Goal: Task Accomplishment & Management: Complete application form

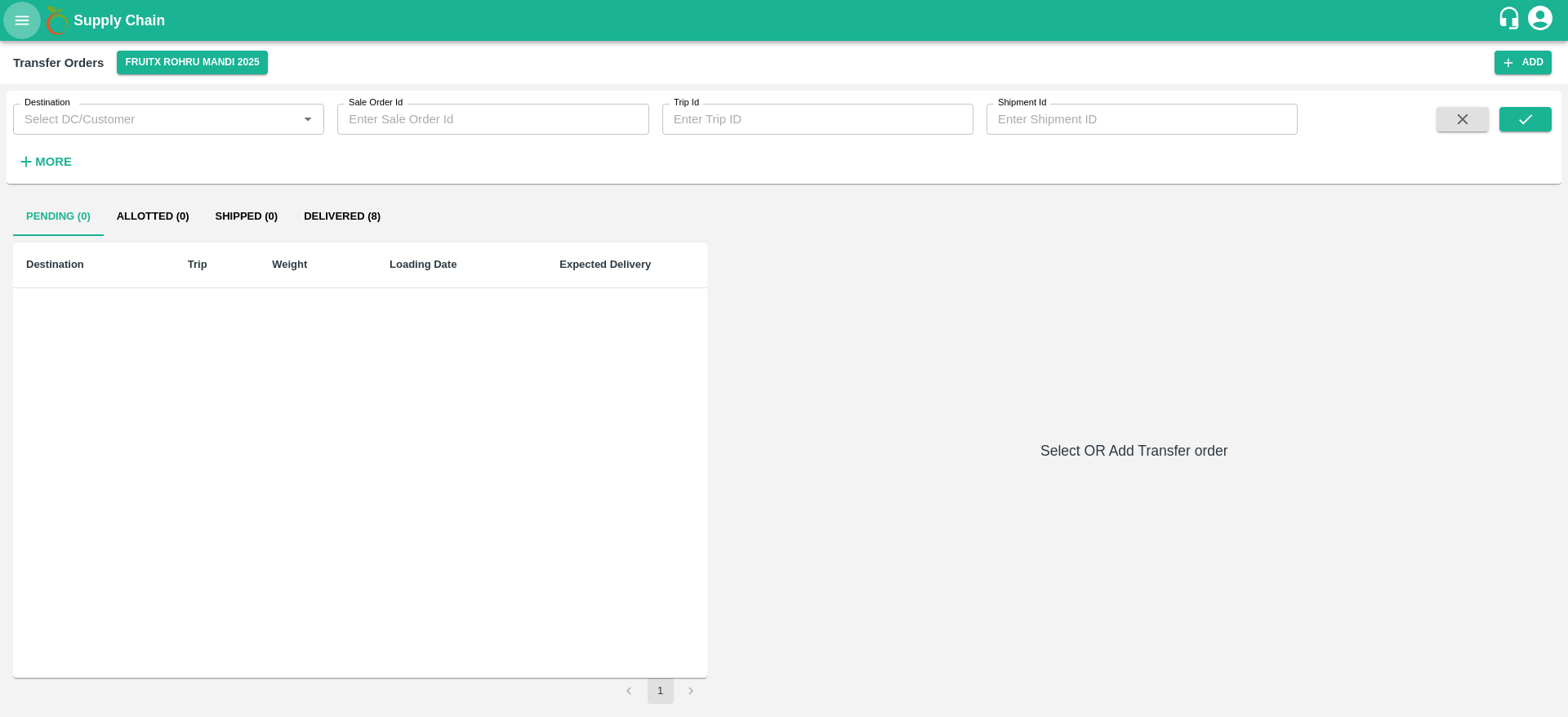
click at [15, 14] on icon "open drawer" at bounding box center [22, 21] width 18 height 18
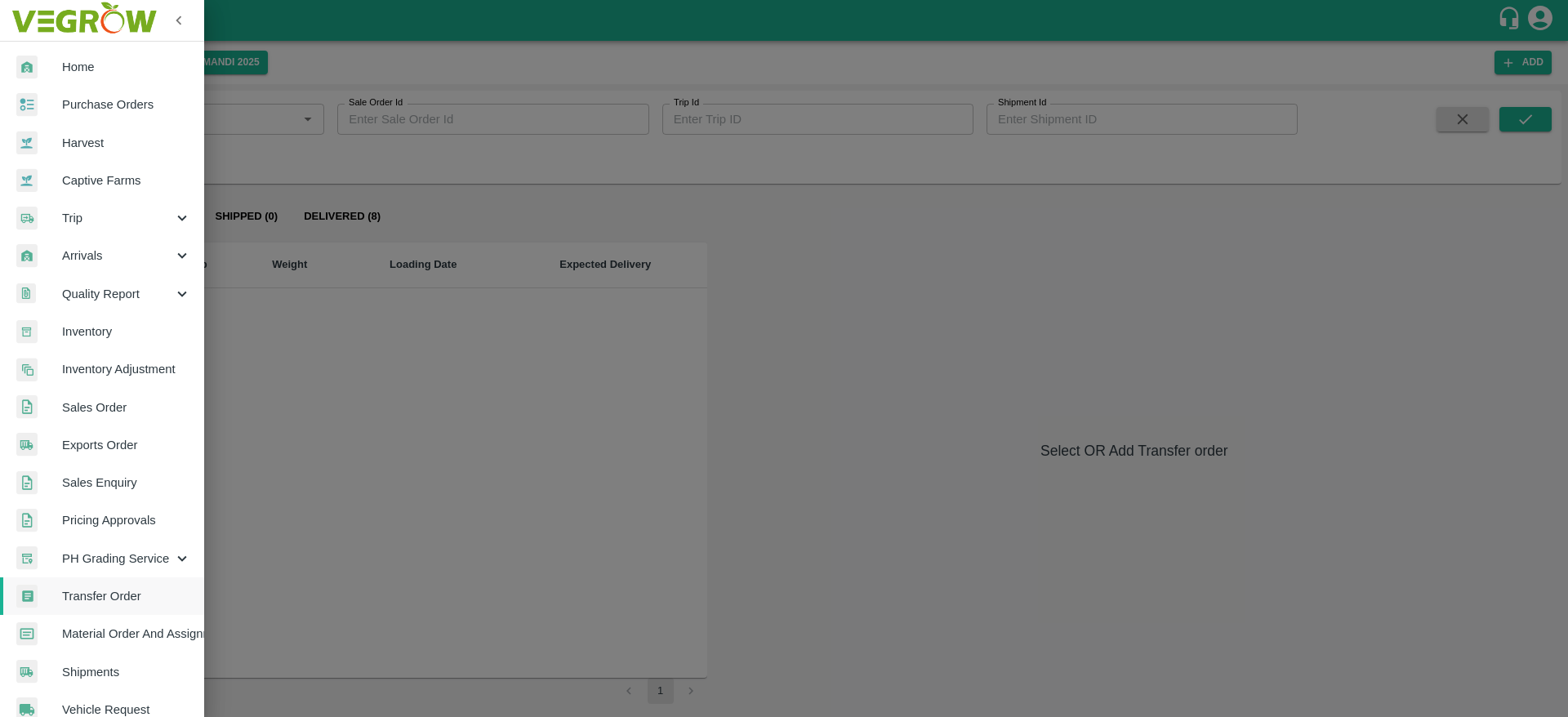
click at [102, 330] on span "Inventory" at bounding box center [127, 332] width 129 height 18
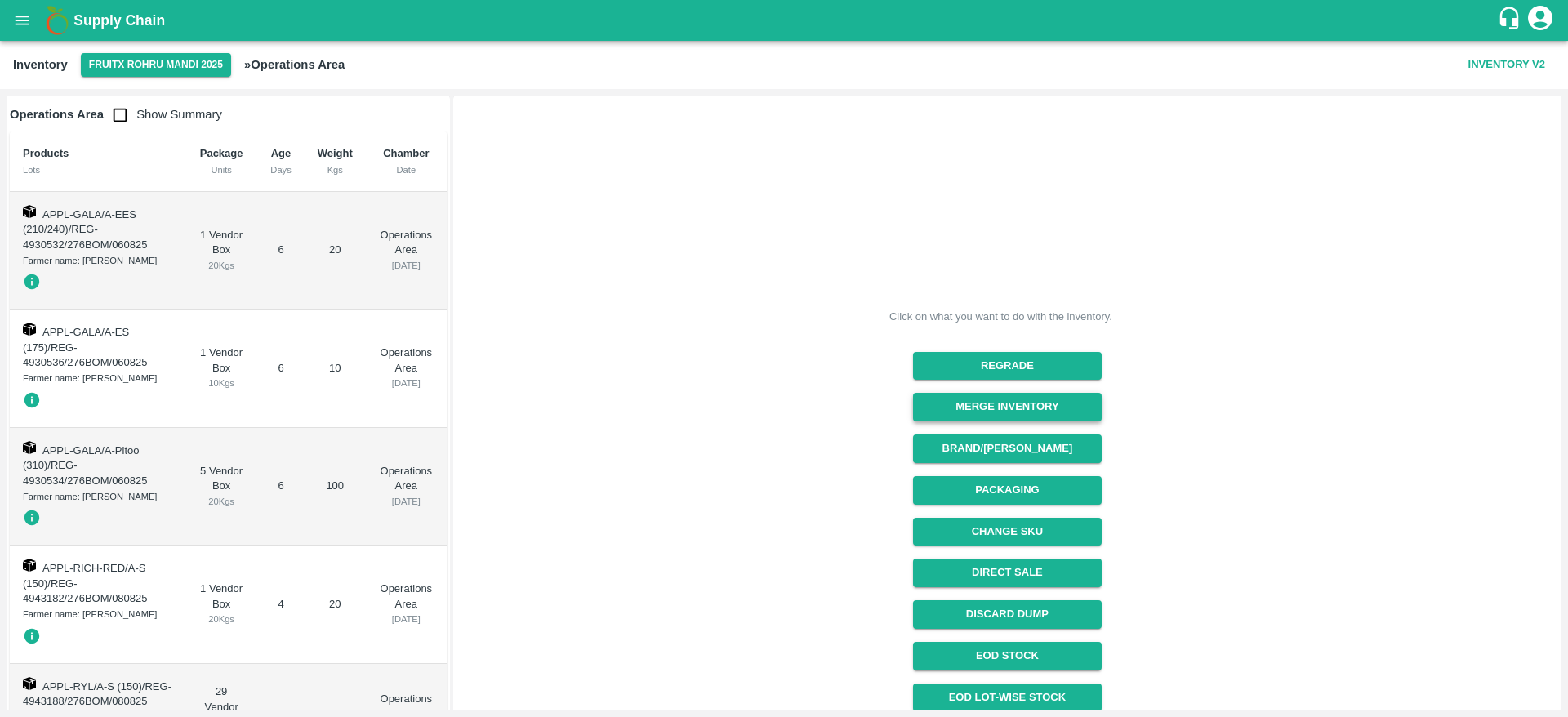
scroll to position [92, 0]
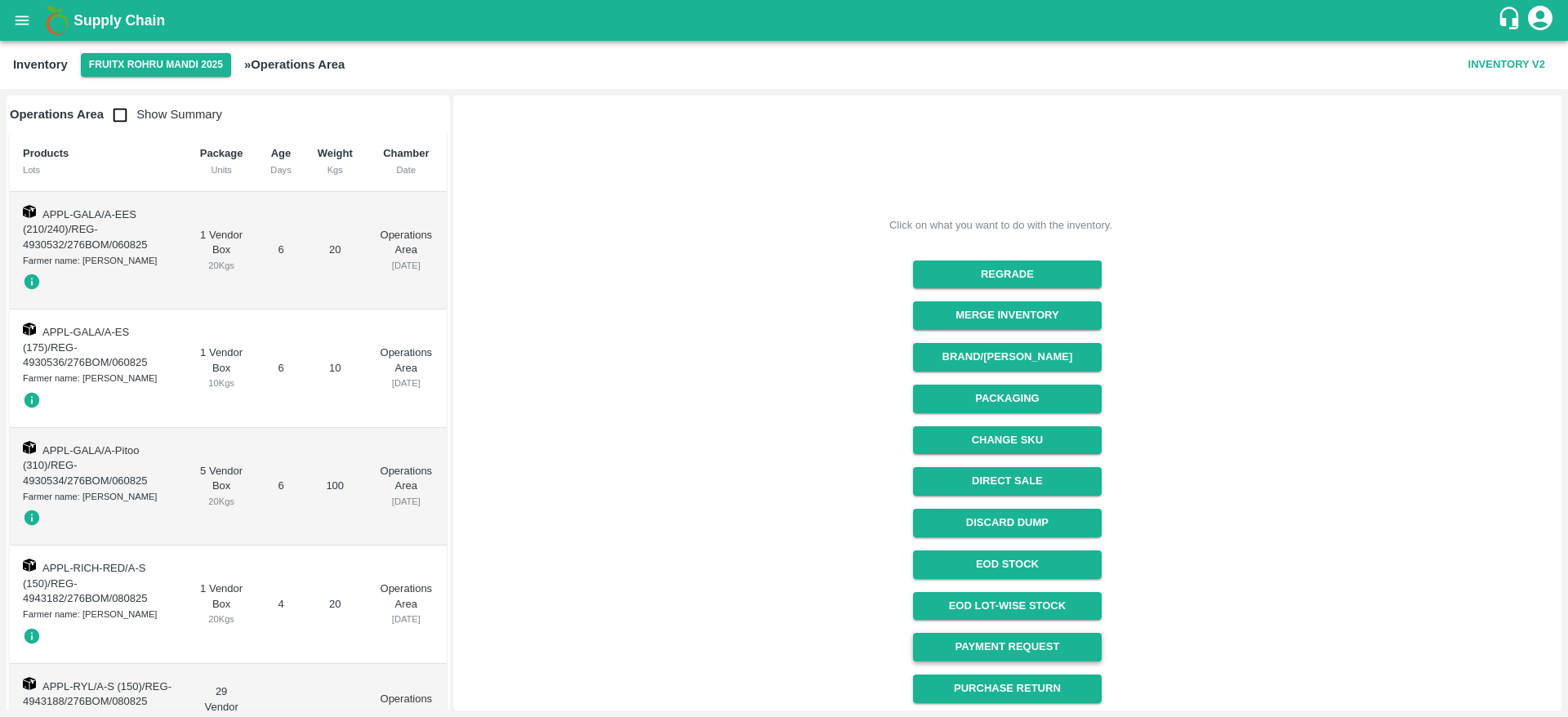
click at [1015, 640] on link "Payment Request" at bounding box center [1007, 647] width 189 height 28
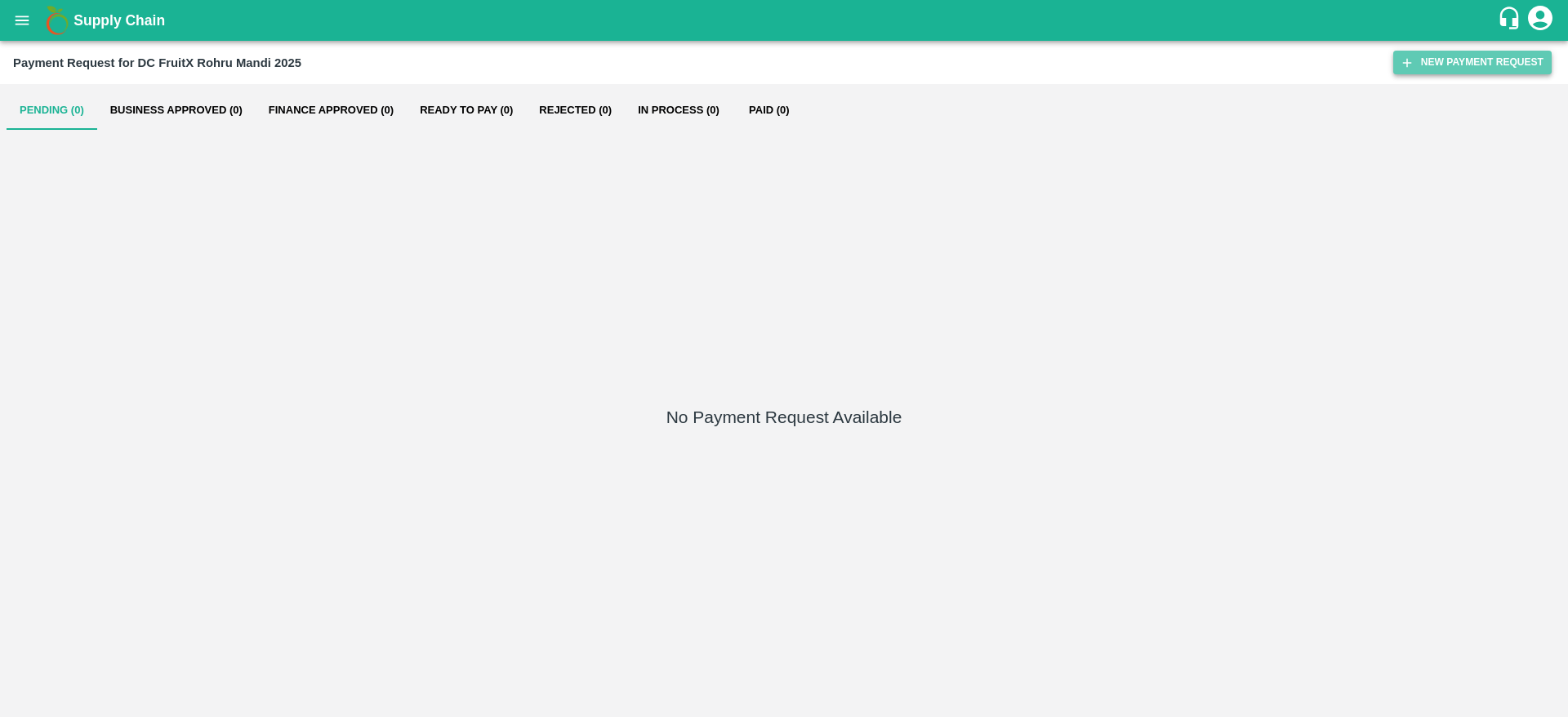
click at [1493, 59] on button "New Payment Request" at bounding box center [1472, 62] width 158 height 23
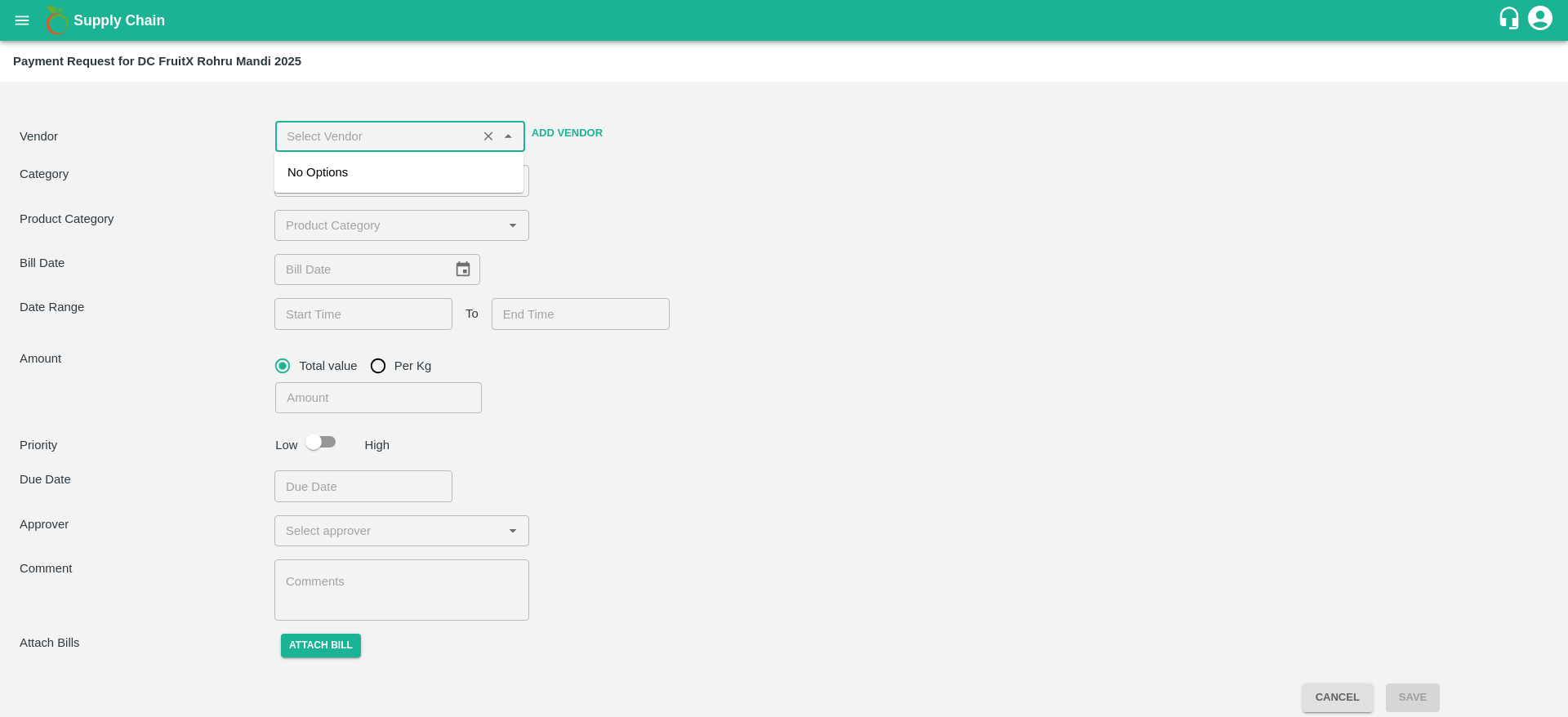
click at [367, 130] on input "input" at bounding box center [376, 137] width 191 height 22
click at [380, 171] on div "[PERSON_NAME] -8352076581(Supplier)" at bounding box center [399, 182] width 223 height 37
click at [596, 176] on div "Category ​ ​" at bounding box center [784, 180] width 1529 height 31
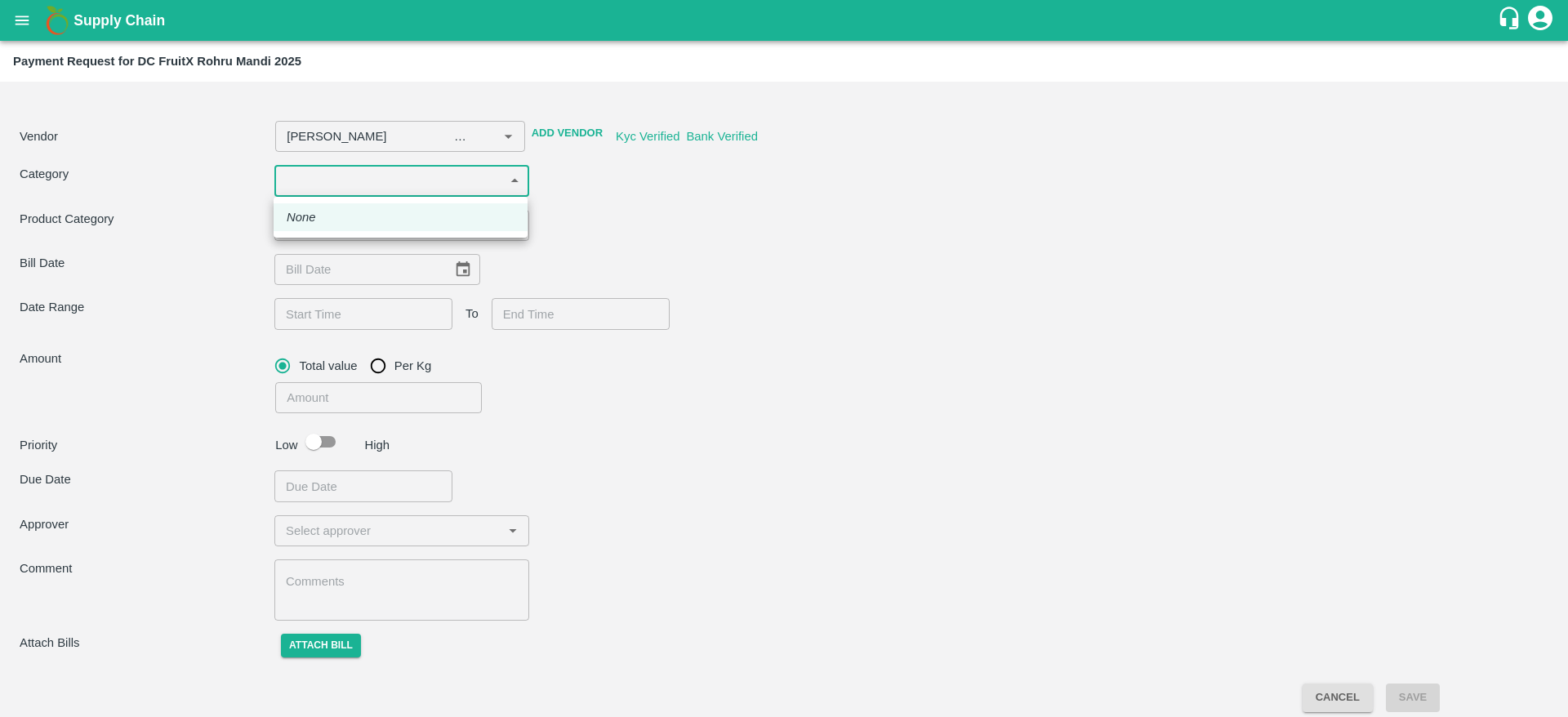
click at [381, 167] on body "Supply Chain Payment Request for DC FruitX Rohru Mandi 2025 Vendor ​ Add Vendor…" at bounding box center [784, 358] width 1568 height 717
click at [655, 224] on div at bounding box center [784, 358] width 1568 height 717
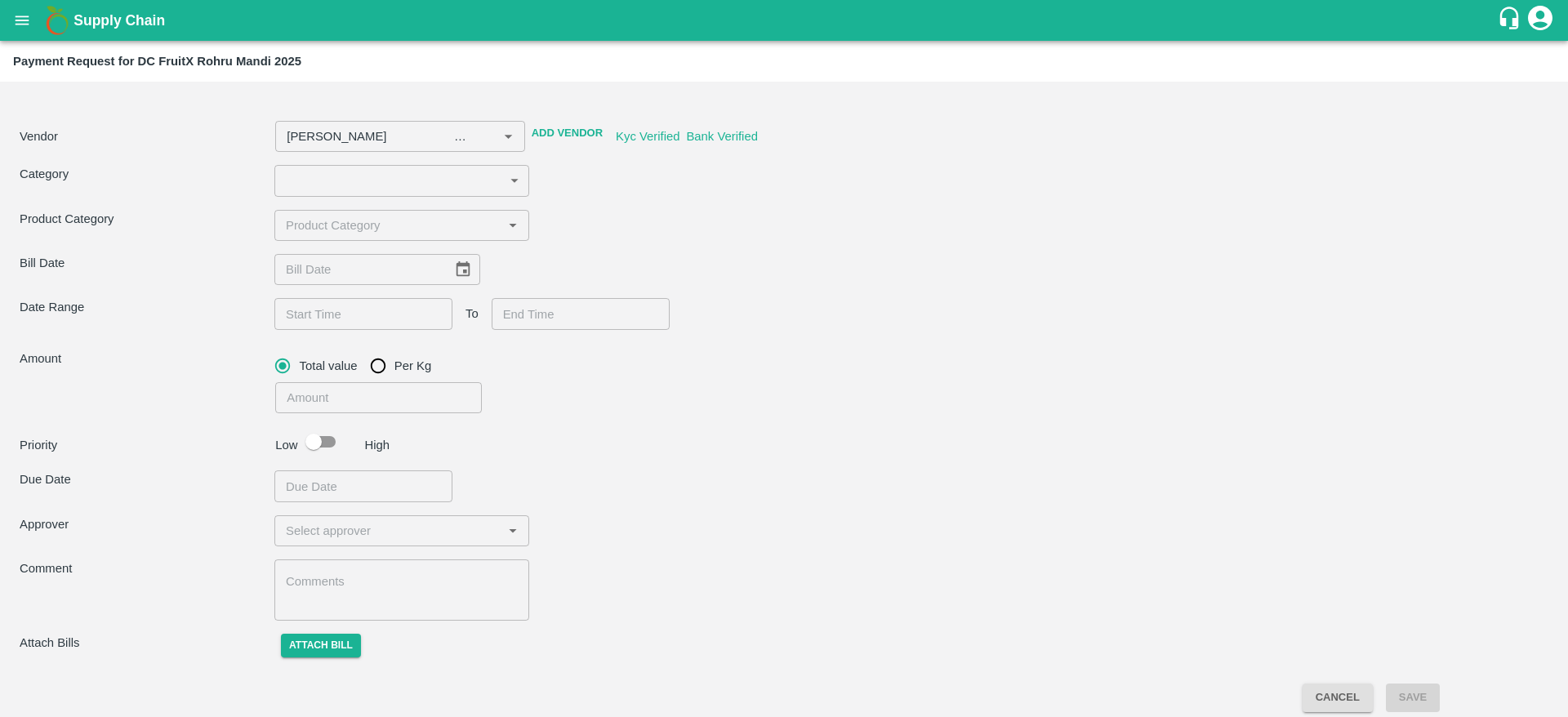
type input "[PERSON_NAME] -8352076581(Supplier)"
